Goal: Task Accomplishment & Management: Use online tool/utility

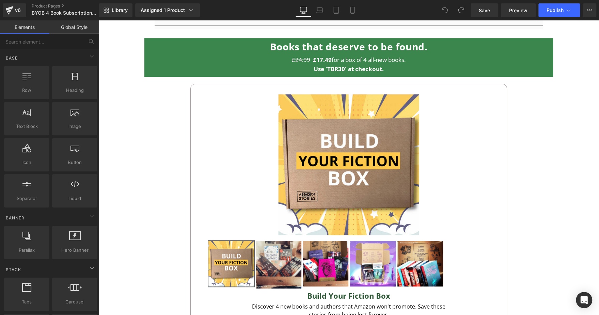
scroll to position [358, 0]
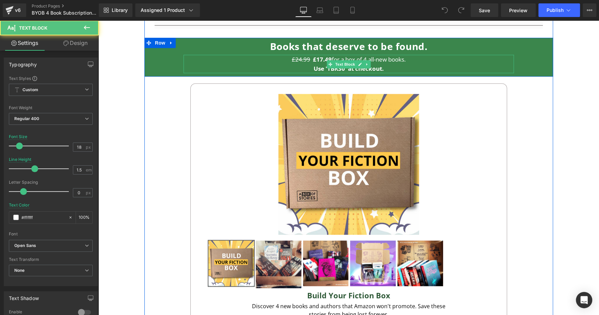
click at [416, 60] on p "£24.99 £17.49 for a box of 4 all-new books." at bounding box center [349, 59] width 330 height 9
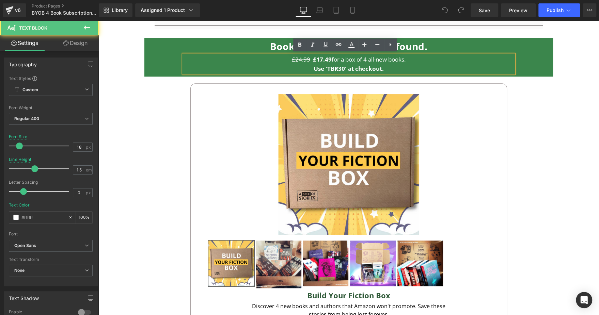
click at [416, 60] on p "£24.99 £17.49 for a box of 4 all-new books." at bounding box center [349, 59] width 330 height 9
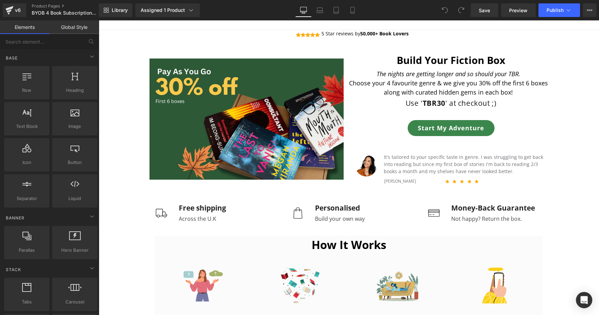
scroll to position [0, 0]
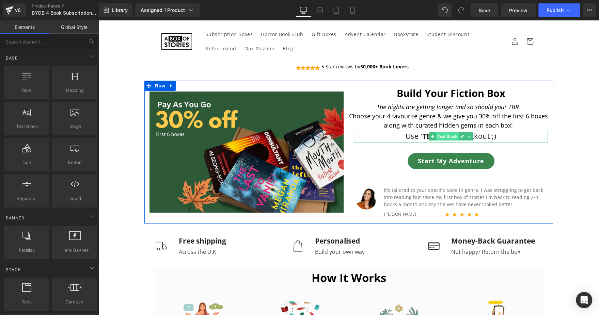
click at [447, 138] on span "Text Block" at bounding box center [447, 136] width 22 height 8
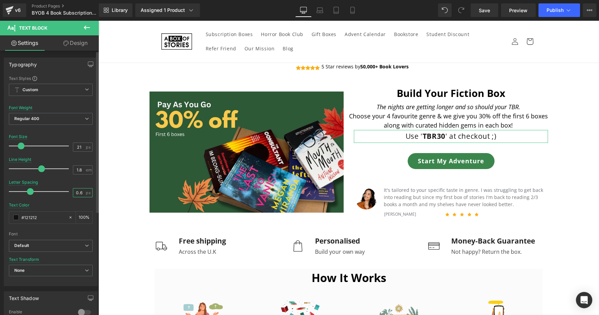
click at [79, 193] on input "0.6" at bounding box center [79, 193] width 12 height 9
type input "0"
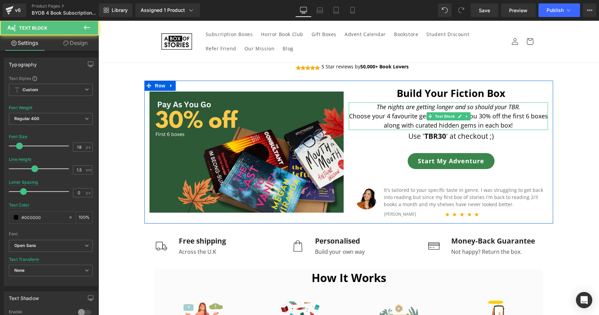
click at [472, 107] on icon "The nights are getting longer and so should your TBR." at bounding box center [449, 107] width 144 height 8
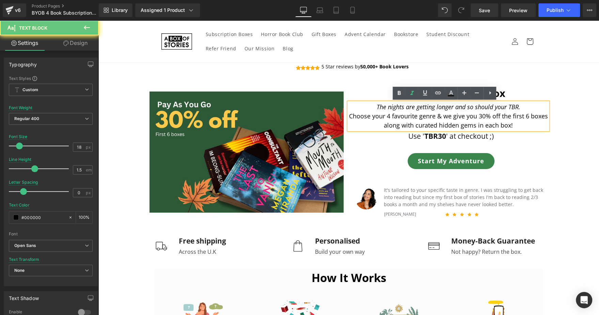
click at [472, 107] on icon "The nights are getting longer and so should your TBR." at bounding box center [449, 107] width 144 height 8
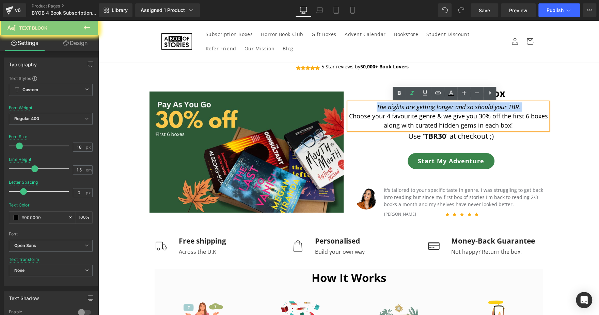
click at [472, 107] on icon "The nights are getting longer and so should your TBR." at bounding box center [449, 107] width 144 height 8
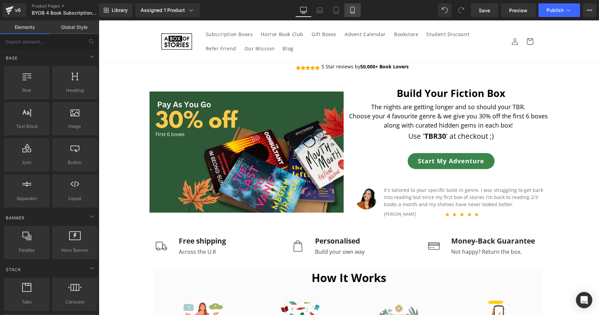
click at [349, 9] on icon at bounding box center [352, 10] width 7 height 7
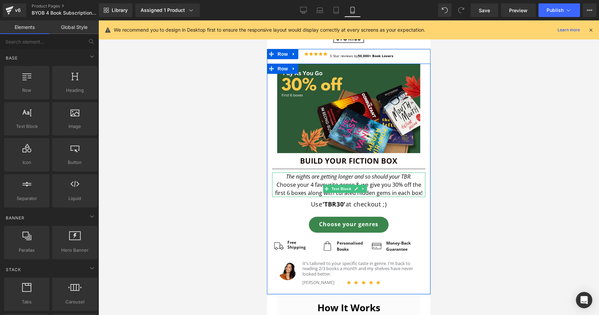
click at [306, 173] on icon "The nights are getting longer and so should your TBR." at bounding box center [349, 176] width 126 height 7
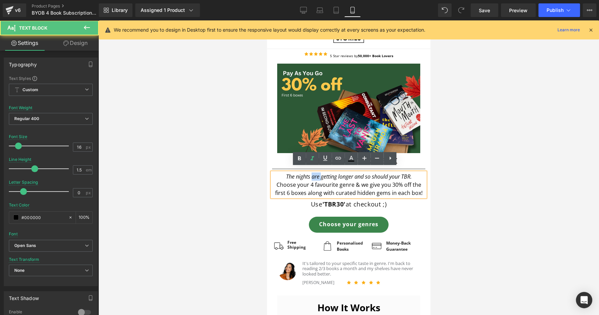
click at [306, 173] on icon "The nights are getting longer and so should your TBR." at bounding box center [349, 176] width 126 height 7
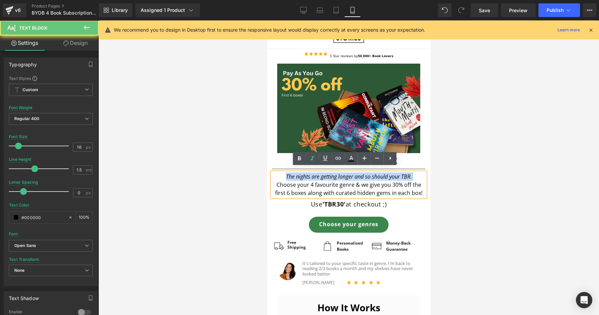
click at [306, 173] on icon "The nights are getting longer and so should your TBR." at bounding box center [349, 176] width 126 height 7
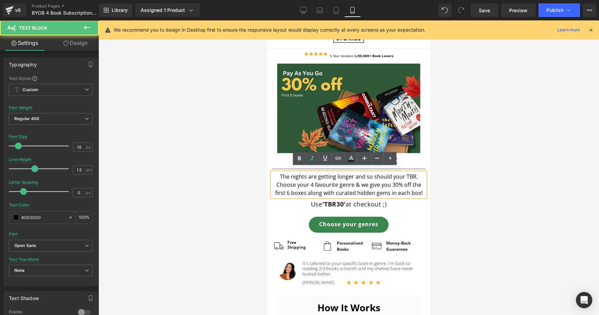
click at [369, 186] on p "Choose your 4 favourite genre & we give you 30% off the first 6 boxes along wit…" at bounding box center [348, 189] width 153 height 16
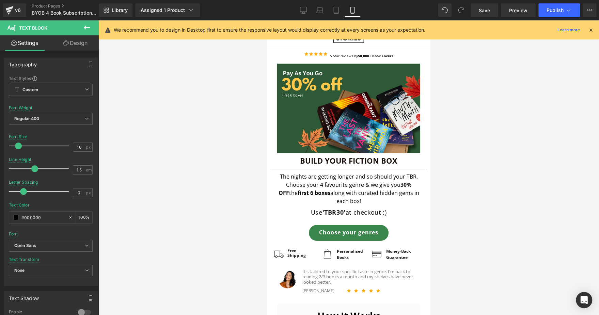
click at [512, 177] on div at bounding box center [348, 167] width 501 height 295
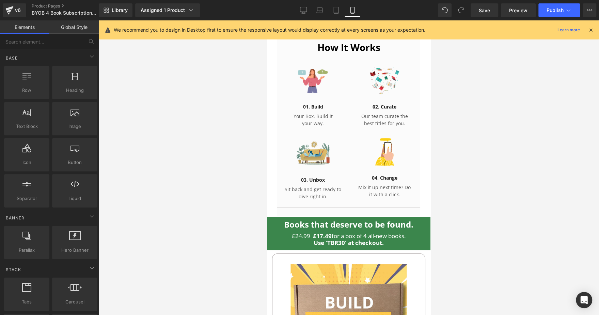
scroll to position [268, 0]
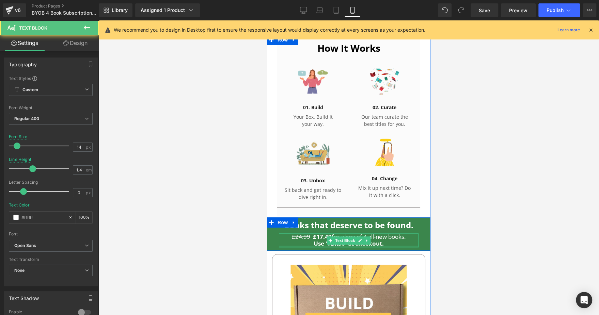
click at [392, 246] on div at bounding box center [349, 247] width 140 height 2
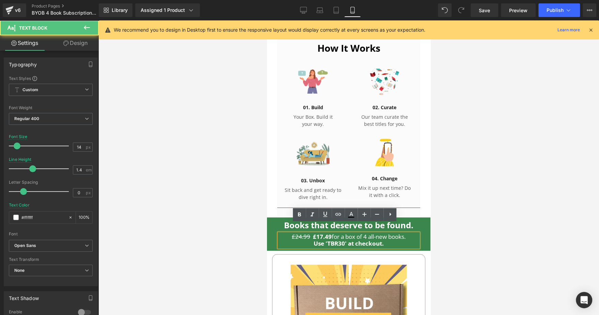
click at [392, 240] on p "Use 'TBR30' at checkout." at bounding box center [349, 243] width 140 height 7
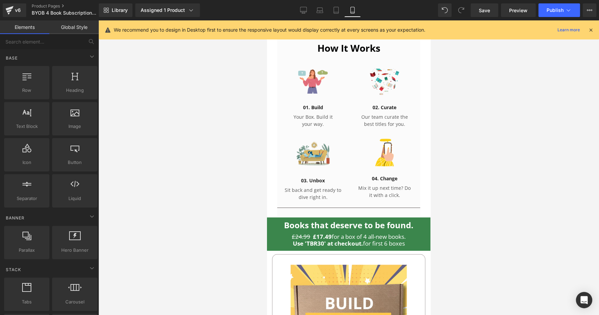
click at [491, 199] on div at bounding box center [348, 167] width 501 height 295
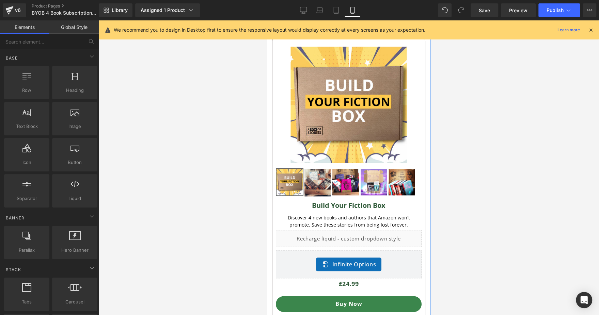
scroll to position [487, 0]
click at [452, 222] on div at bounding box center [348, 167] width 501 height 295
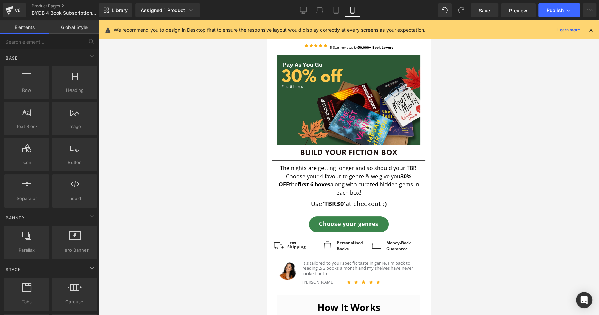
scroll to position [0, 0]
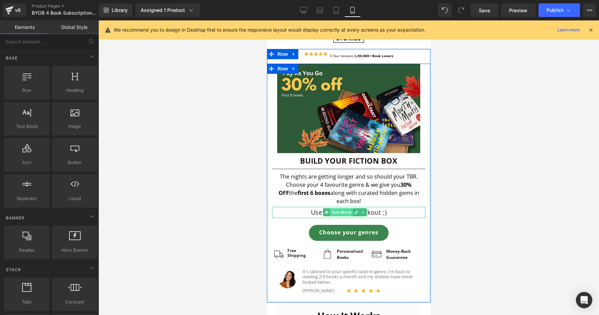
click at [341, 208] on span "Text Block" at bounding box center [341, 212] width 22 height 8
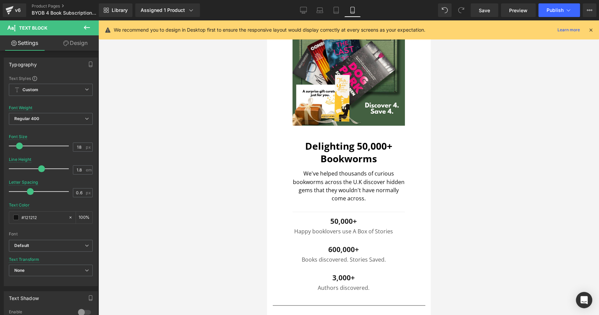
scroll to position [849, 0]
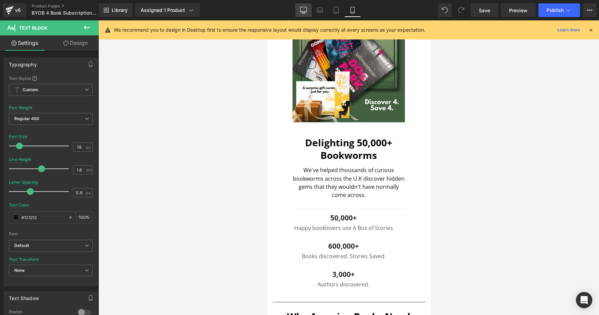
drag, startPoint x: 291, startPoint y: 11, endPoint x: 299, endPoint y: 10, distance: 8.6
click at [299, 10] on div "Library Assigned 1 Product Product Preview Build Your Fiction Box - Subscriptio…" at bounding box center [349, 10] width 500 height 14
click at [299, 10] on link "Desktop" at bounding box center [303, 10] width 16 height 14
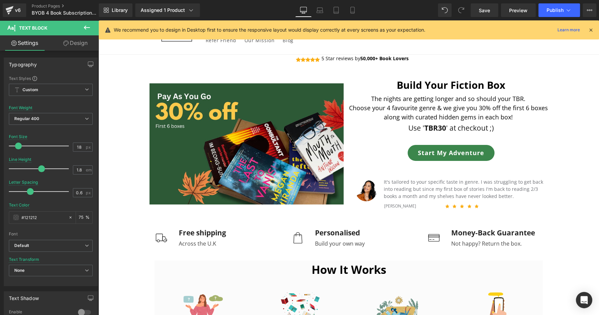
scroll to position [9, 0]
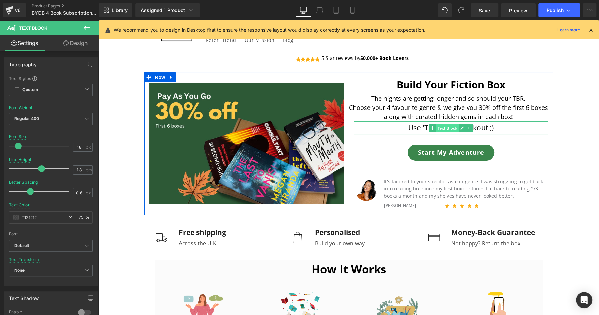
click at [451, 130] on span "Text Block" at bounding box center [447, 128] width 22 height 8
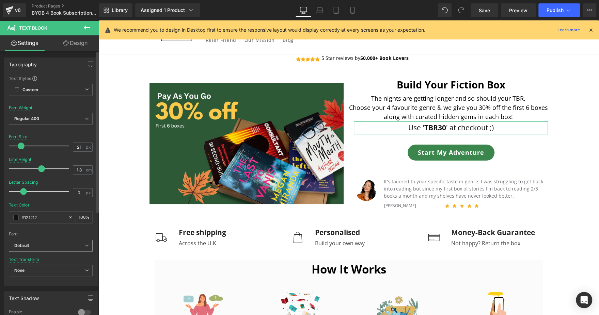
click at [51, 243] on b "Default" at bounding box center [49, 246] width 70 height 6
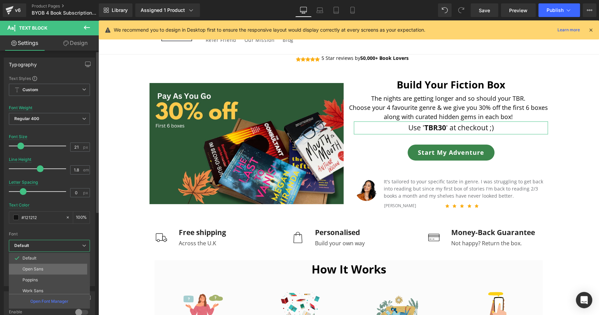
click at [50, 268] on li "Open Sans" at bounding box center [51, 269] width 84 height 11
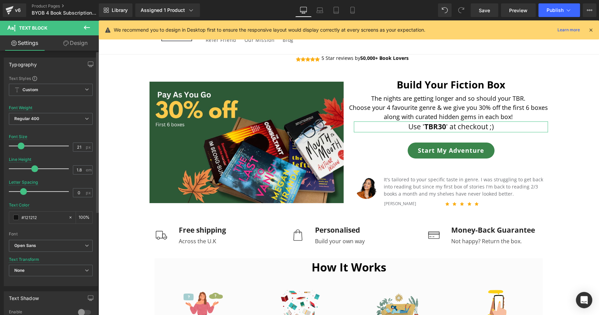
click at [34, 168] on div at bounding box center [40, 169] width 57 height 14
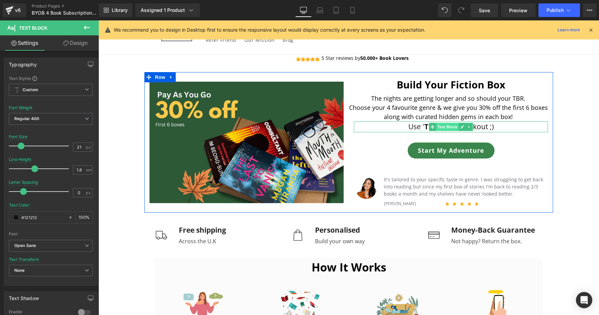
click at [447, 127] on span "Text Block" at bounding box center [447, 127] width 22 height 8
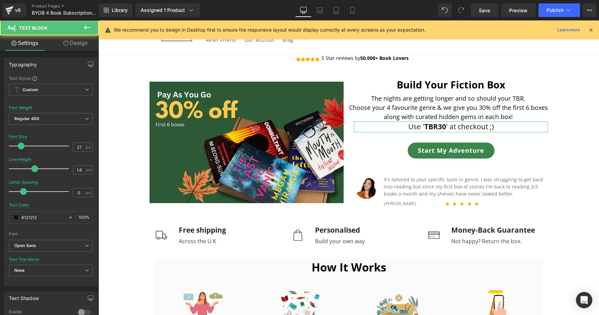
click at [68, 44] on link "Design" at bounding box center [75, 42] width 49 height 15
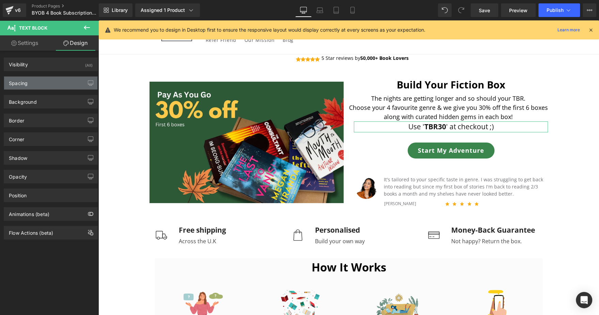
click at [43, 81] on div "Spacing" at bounding box center [50, 83] width 93 height 13
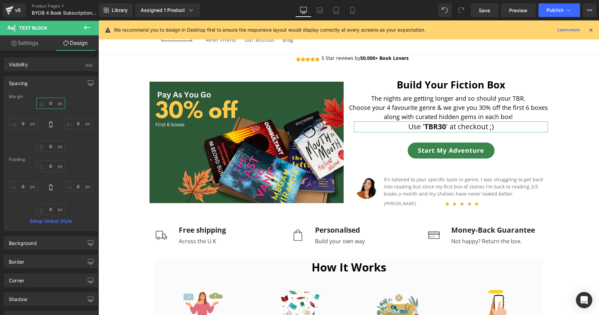
click at [50, 107] on input "0" at bounding box center [50, 103] width 29 height 11
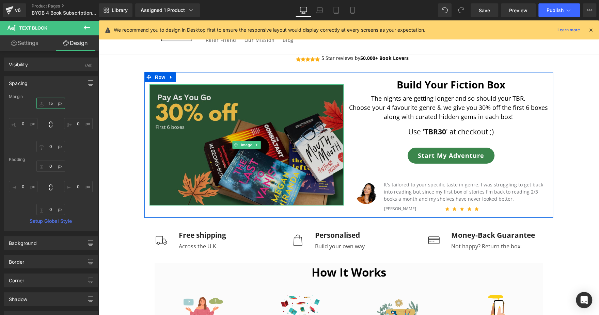
type input "1"
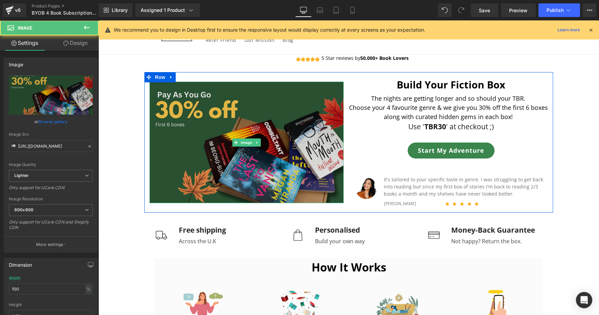
click at [277, 105] on img at bounding box center [246, 142] width 194 height 121
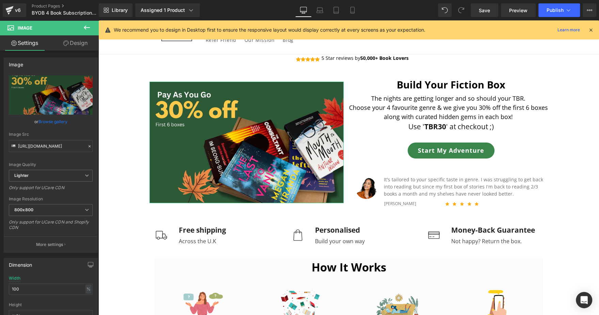
click at [86, 46] on link "Design" at bounding box center [75, 42] width 49 height 15
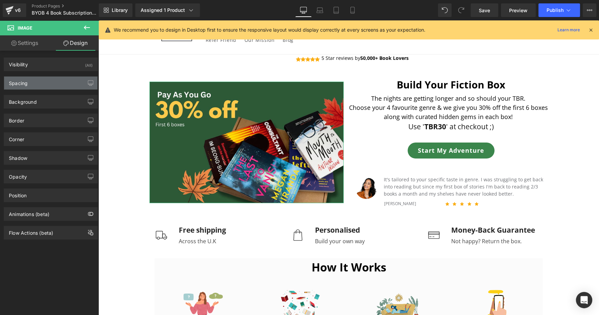
click at [56, 86] on div "Spacing" at bounding box center [50, 83] width 93 height 13
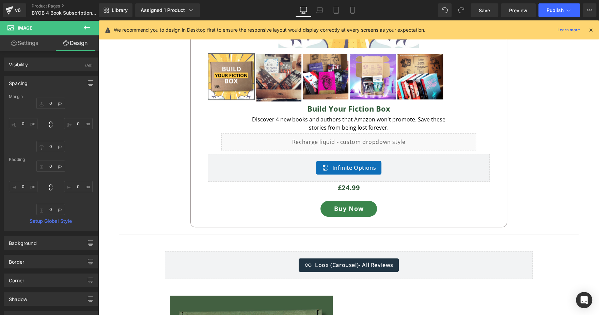
scroll to position [542, 0]
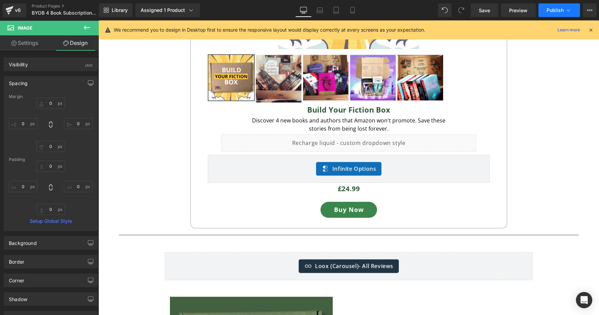
click at [553, 10] on span "Publish" at bounding box center [555, 9] width 17 height 5
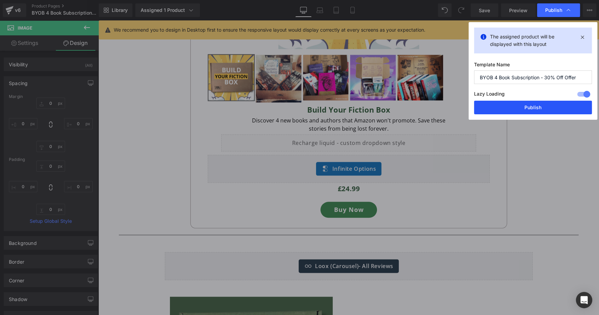
click at [503, 110] on button "Publish" at bounding box center [533, 108] width 118 height 14
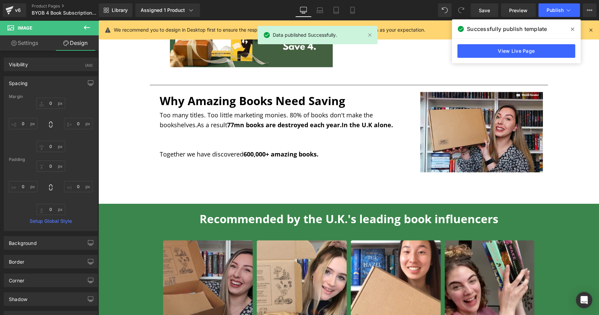
scroll to position [947, 0]
